Goal: Find specific page/section: Find specific page/section

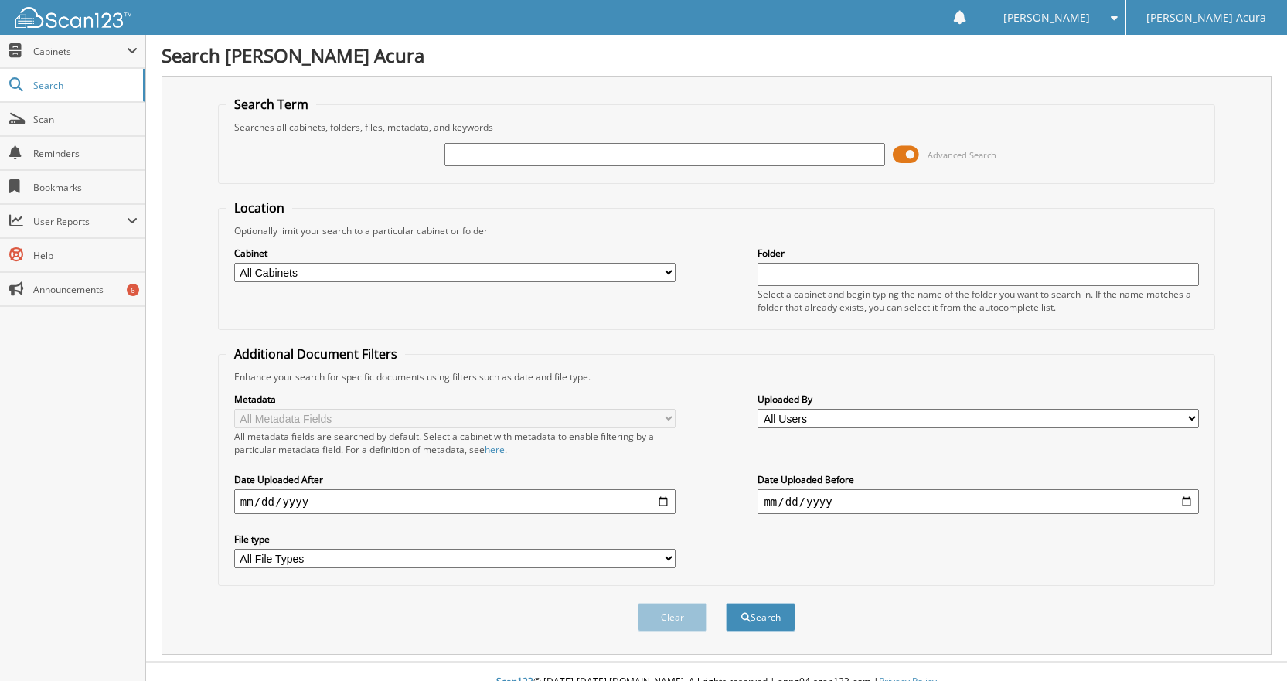
click at [484, 162] on input "text" at bounding box center [666, 154] width 442 height 23
type input "646240"
click at [726, 603] on button "Search" at bounding box center [761, 617] width 70 height 29
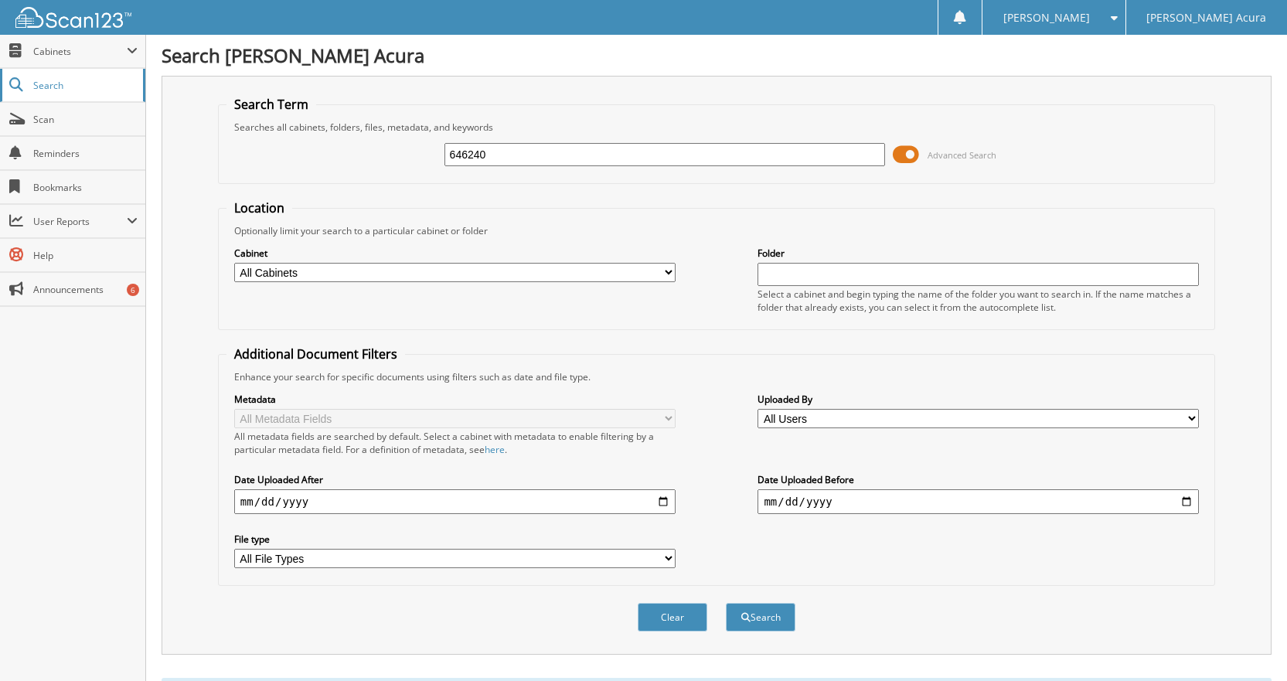
click at [56, 89] on span "Search" at bounding box center [84, 85] width 102 height 13
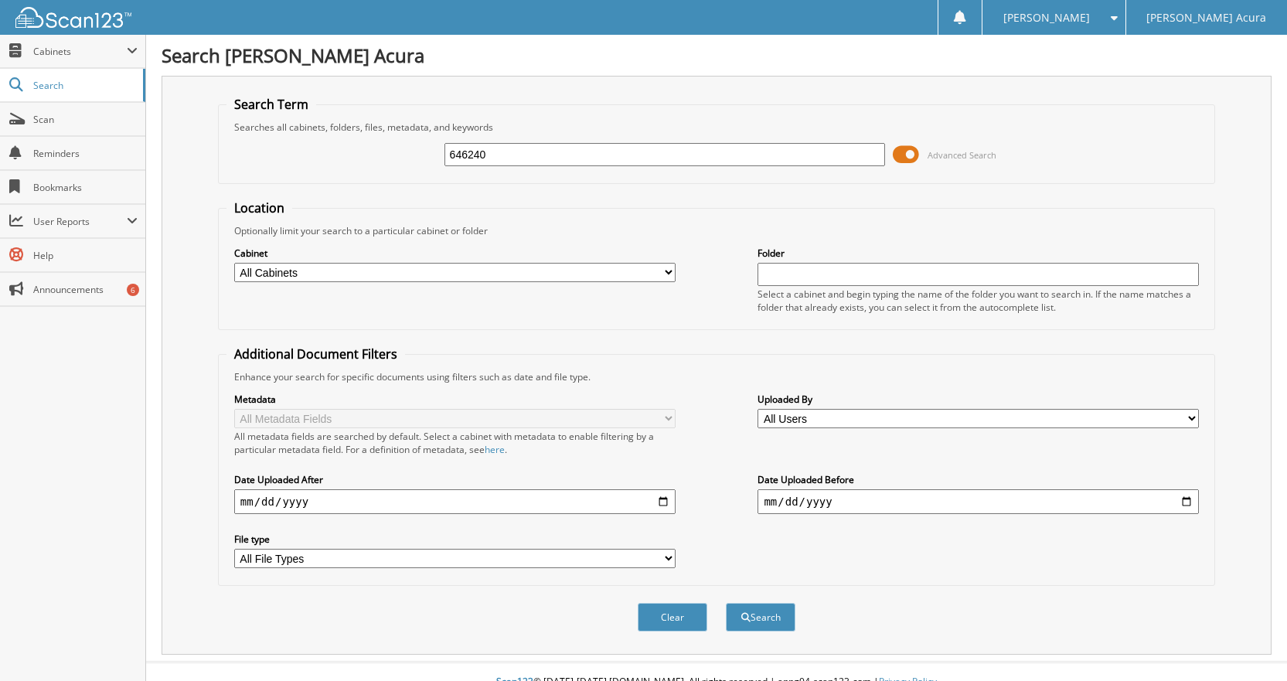
type input "646240"
click at [726, 603] on button "Search" at bounding box center [761, 617] width 70 height 29
